Goal: Transaction & Acquisition: Book appointment/travel/reservation

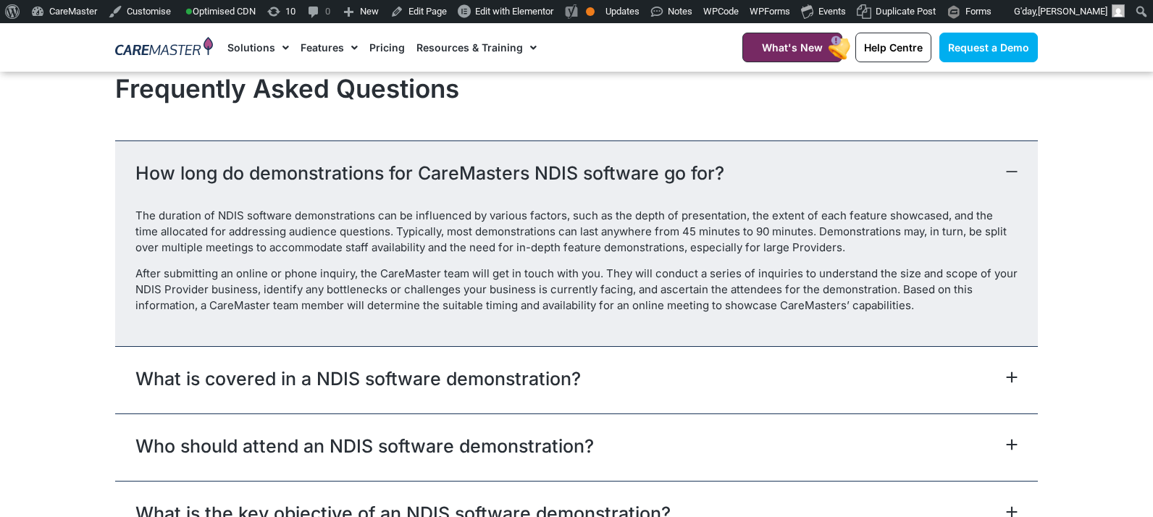
scroll to position [1622, 0]
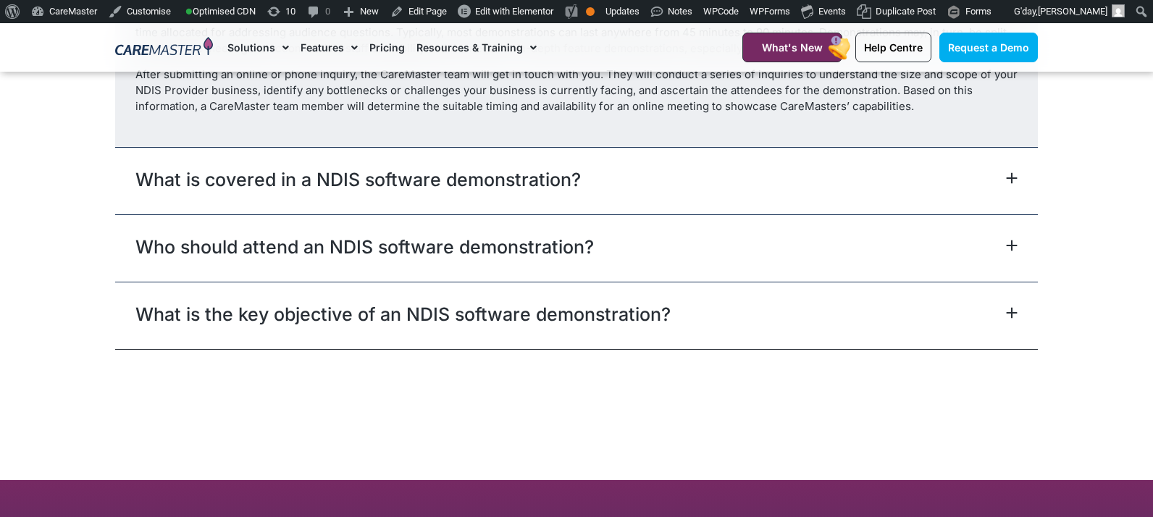
click at [750, 184] on div "What is covered in a NDIS software demonstration?" at bounding box center [576, 180] width 923 height 67
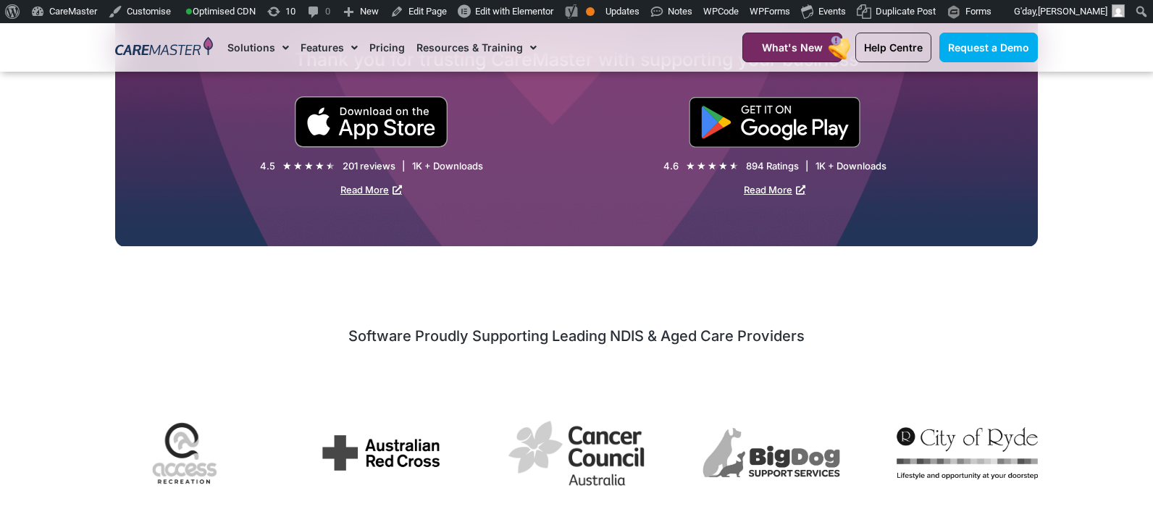
scroll to position [793, 0]
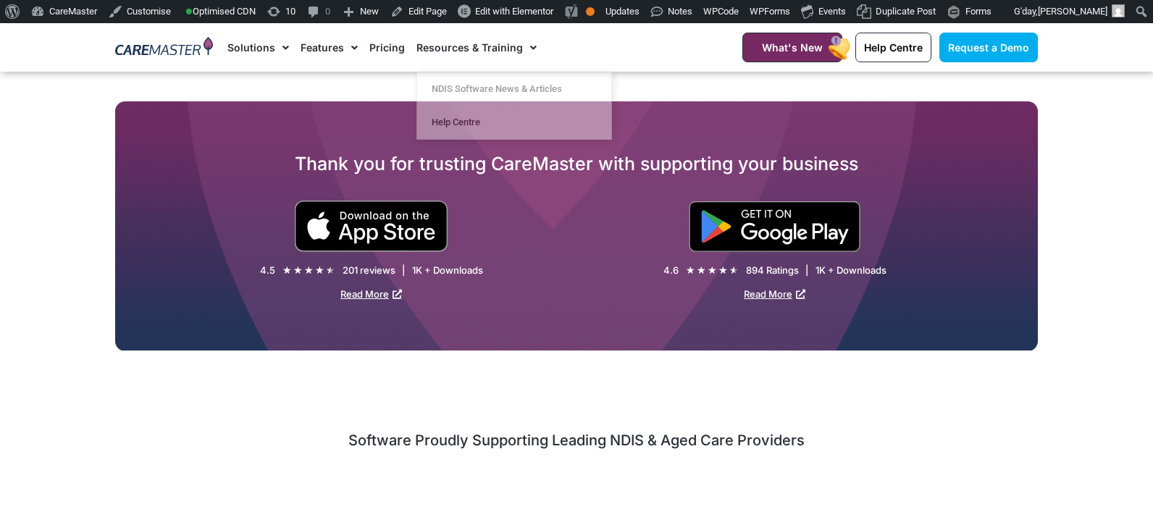
click at [156, 47] on img at bounding box center [164, 48] width 98 height 22
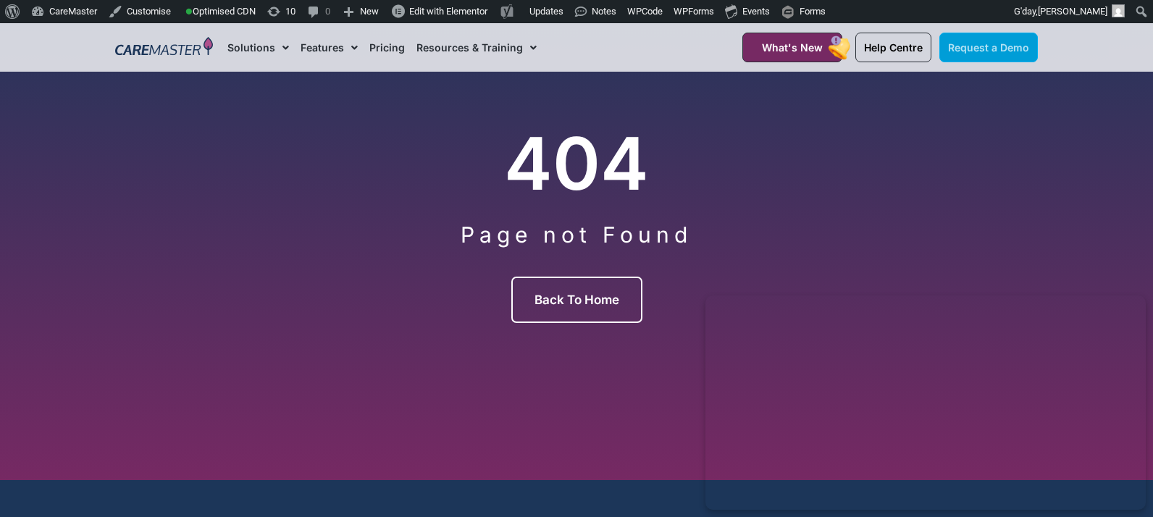
click at [1011, 41] on span "Request a Demo" at bounding box center [988, 47] width 81 height 12
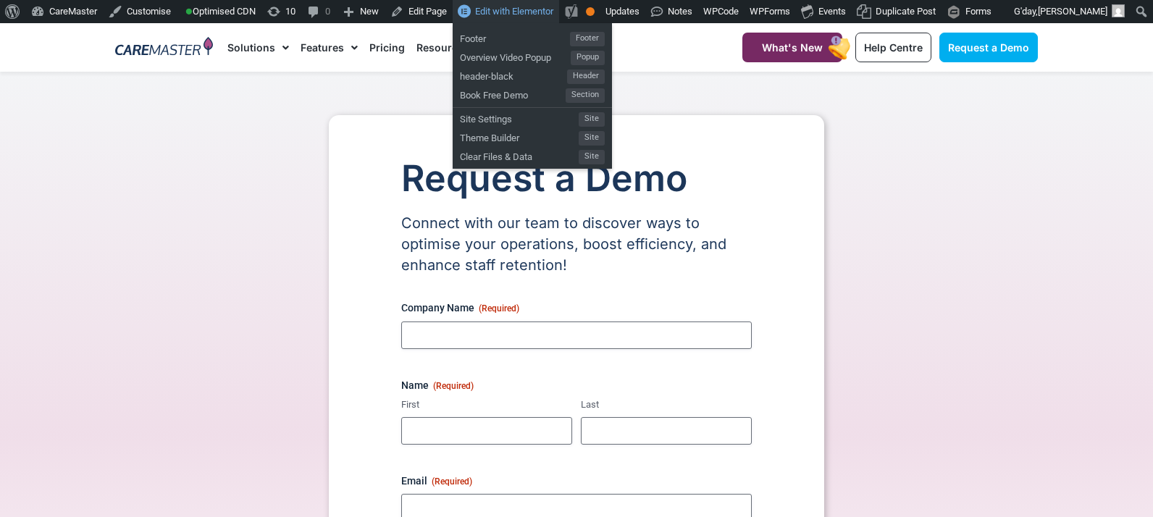
click at [519, 9] on span "Edit with Elementor" at bounding box center [514, 11] width 78 height 11
